Goal: Check status

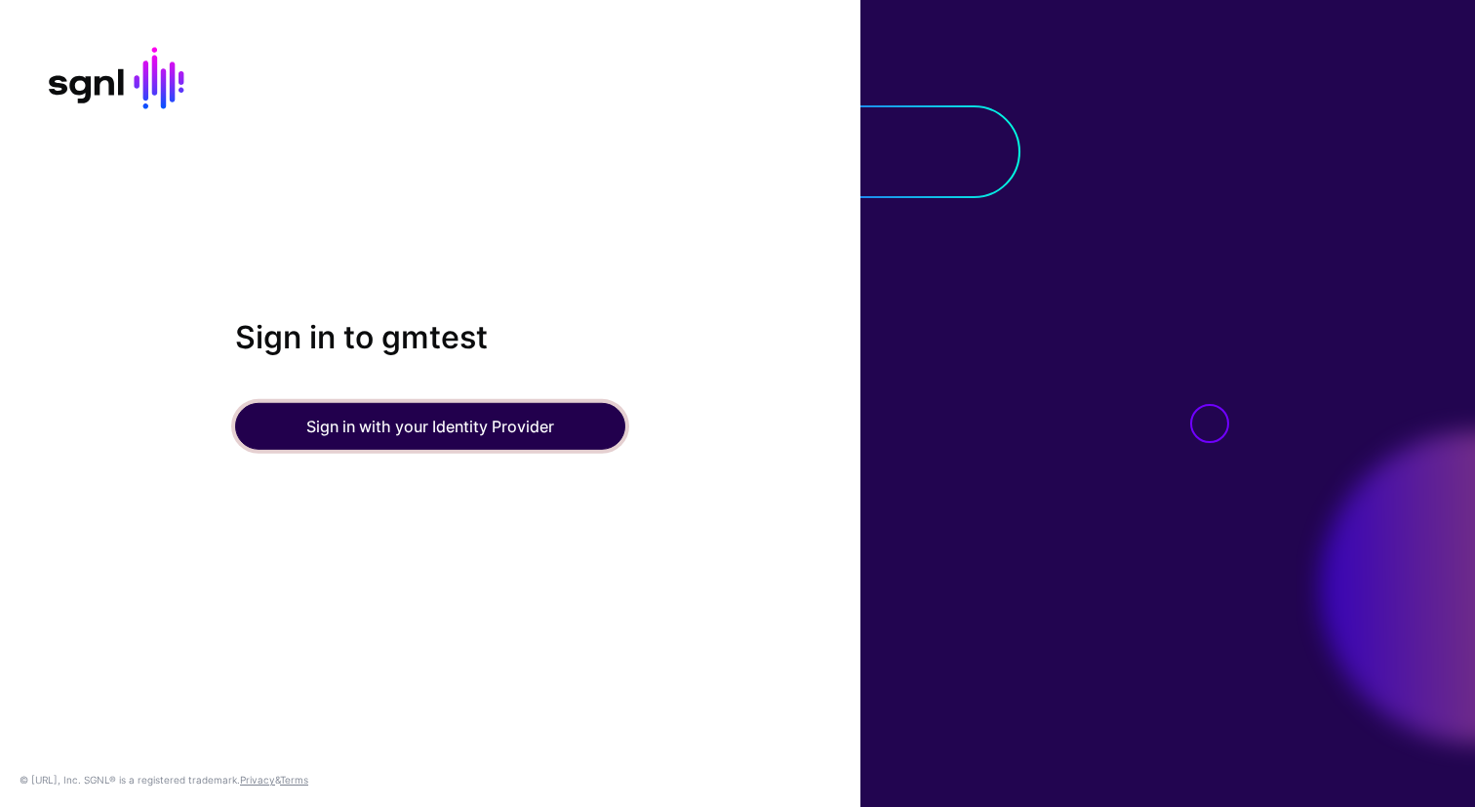
click at [397, 434] on button "Sign in with your Identity Provider" at bounding box center [430, 426] width 390 height 47
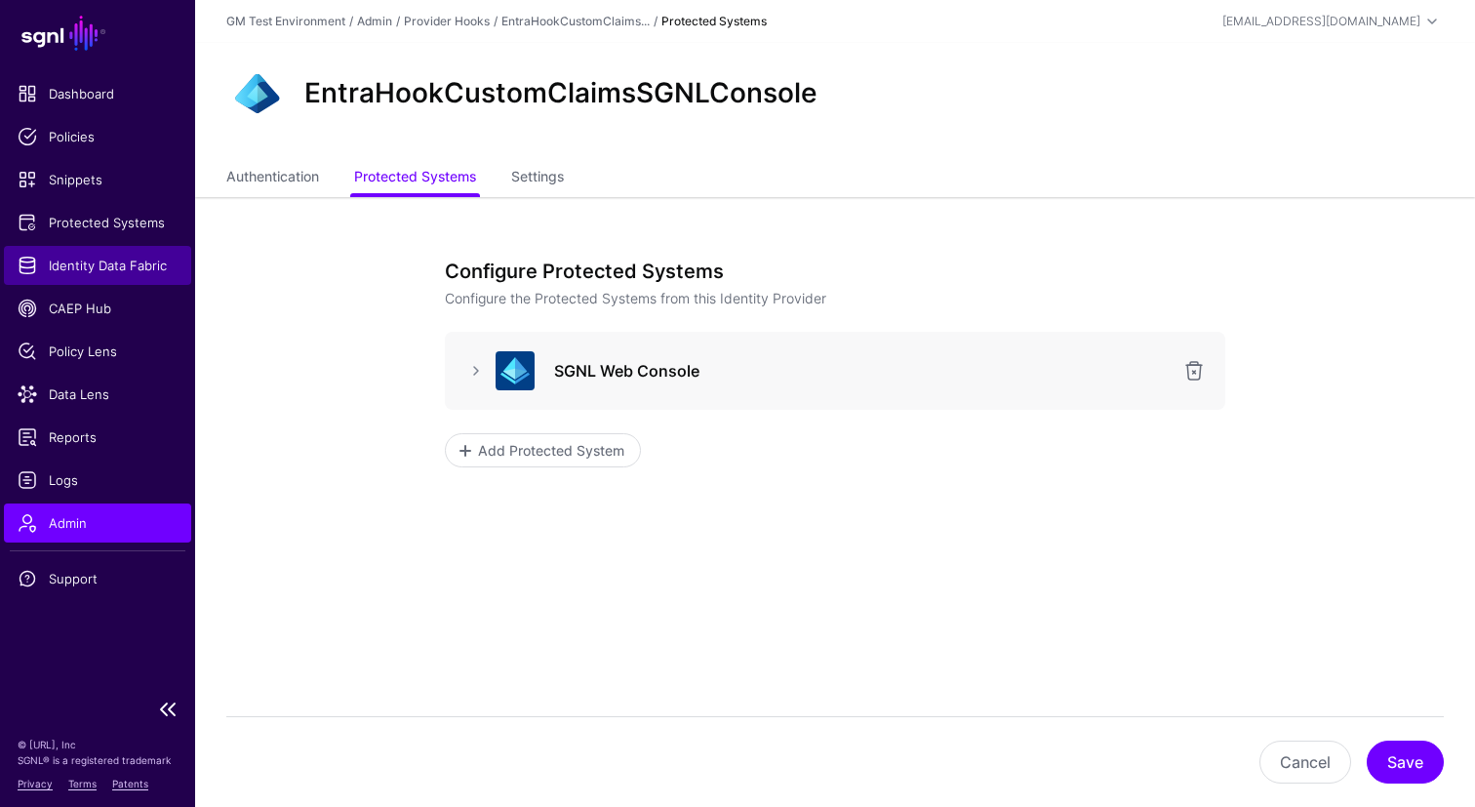
click at [31, 272] on span "Identity Data Fabric" at bounding box center [98, 266] width 160 height 20
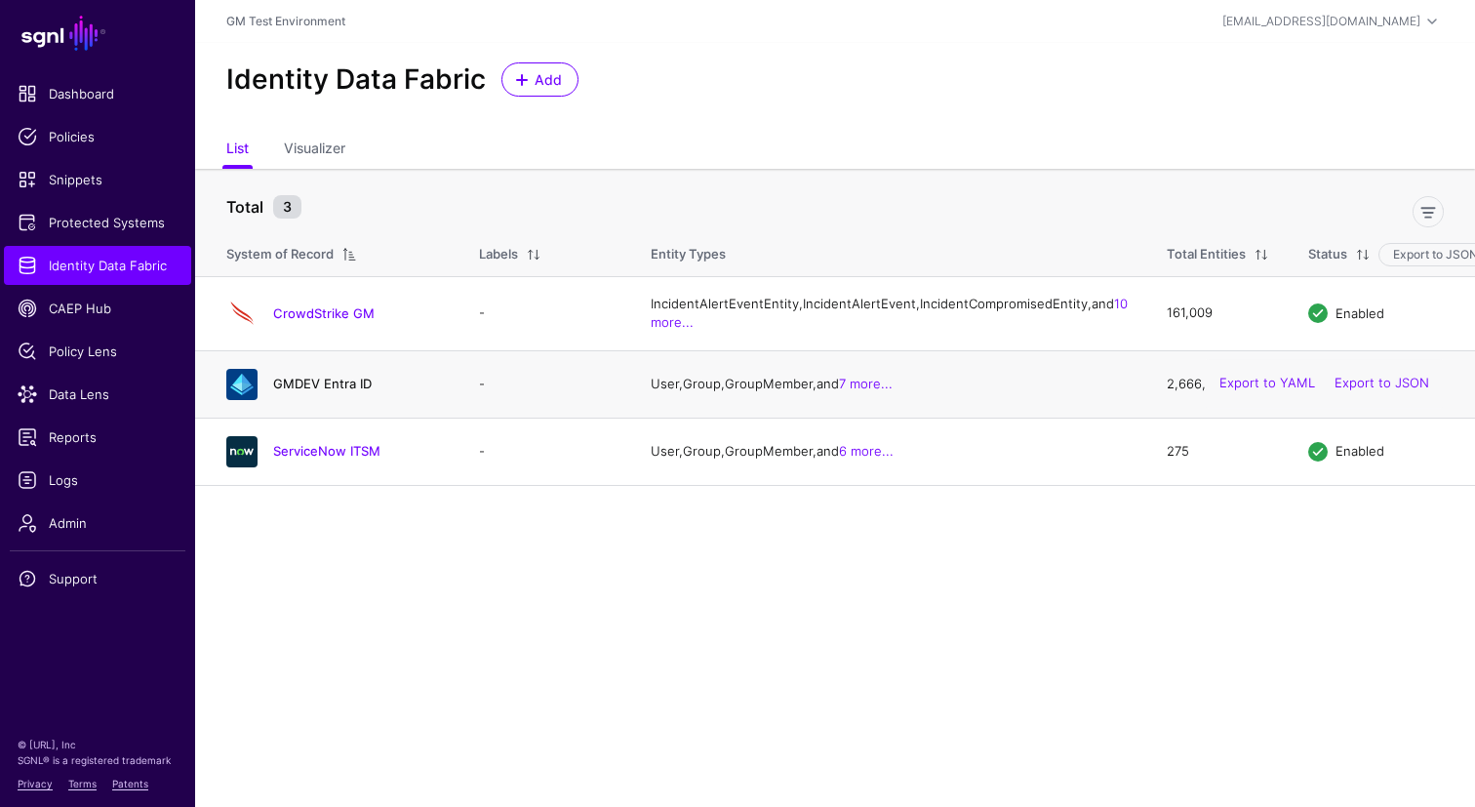
click at [315, 391] on link "GMDEV Entra ID" at bounding box center [322, 384] width 99 height 16
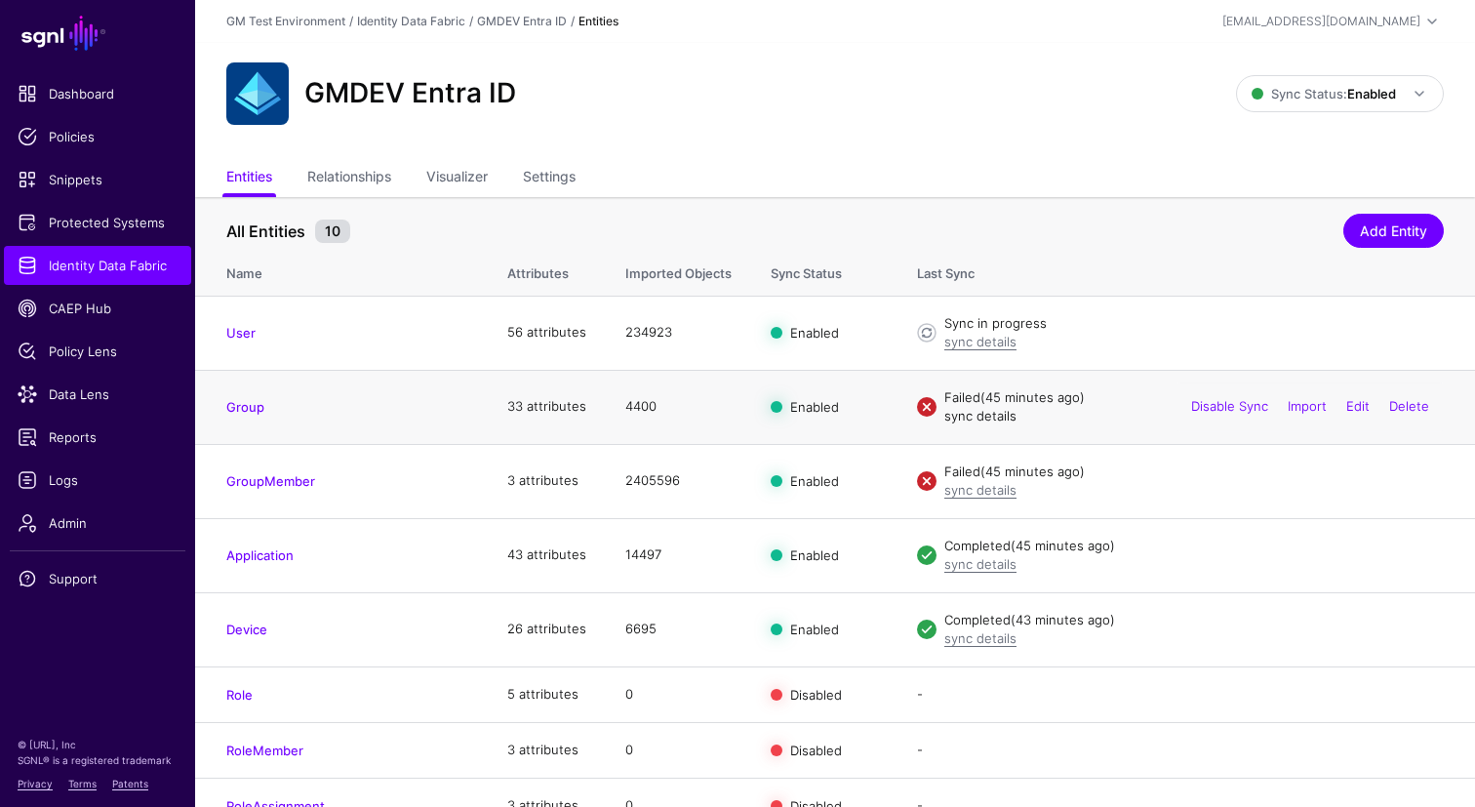
click at [978, 417] on link "sync details" at bounding box center [980, 416] width 72 height 16
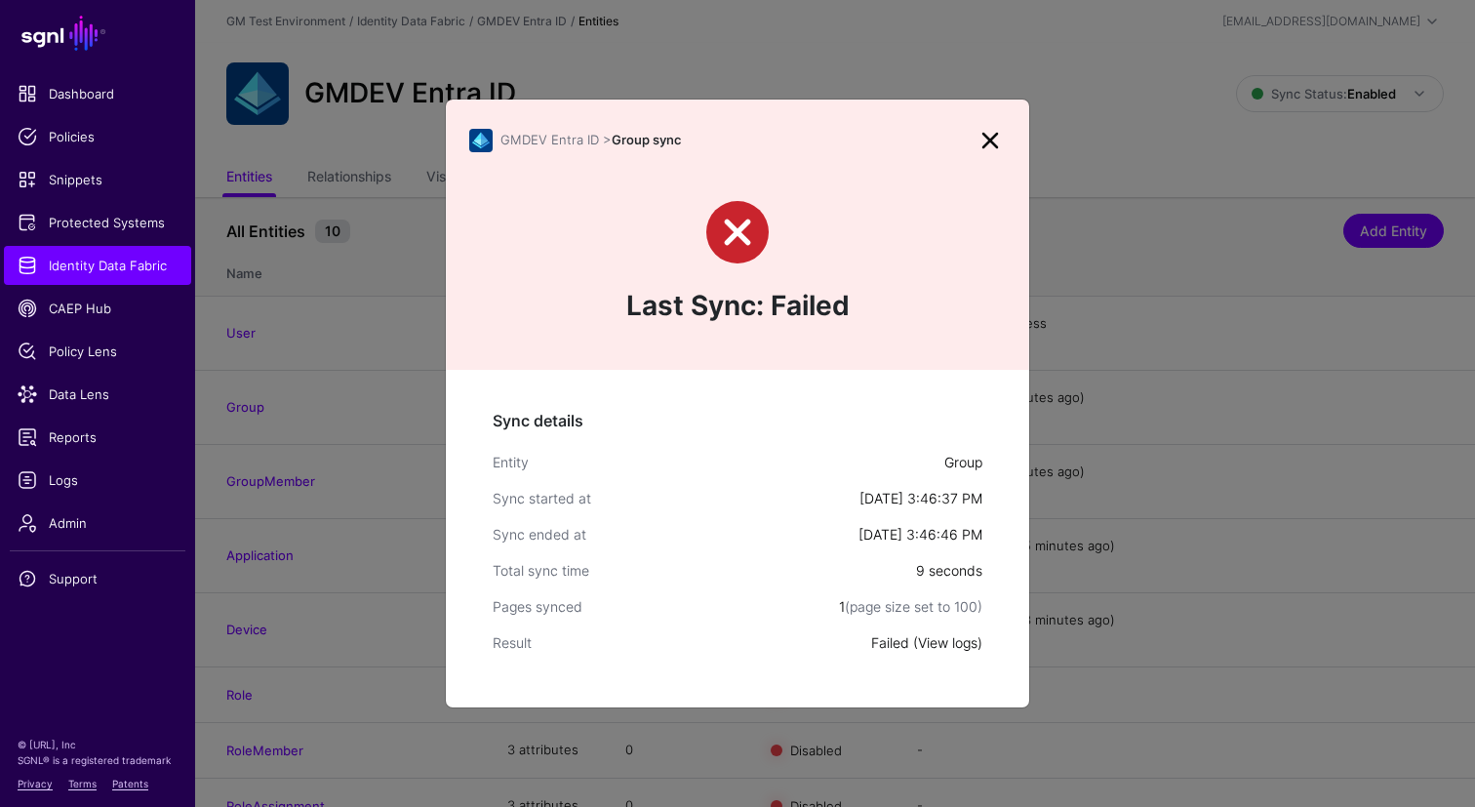
click at [953, 643] on link "View logs" at bounding box center [947, 642] width 59 height 17
